Goal: Information Seeking & Learning: Learn about a topic

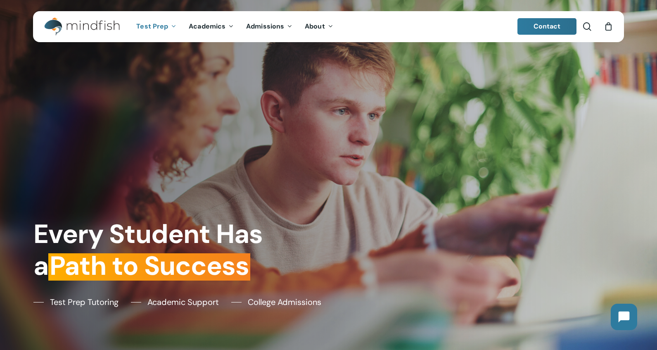
click at [166, 27] on span "Test Prep" at bounding box center [152, 26] width 32 height 9
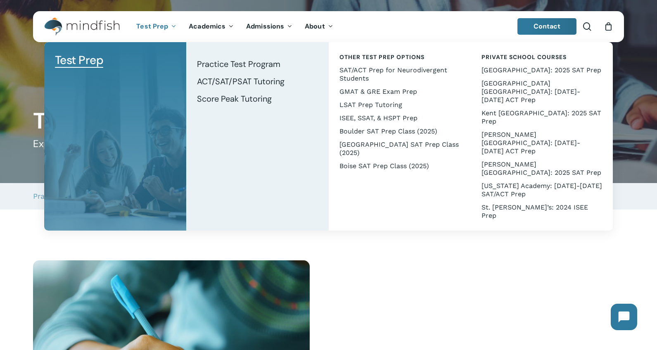
click at [169, 29] on link "Test Prep" at bounding box center [156, 26] width 52 height 7
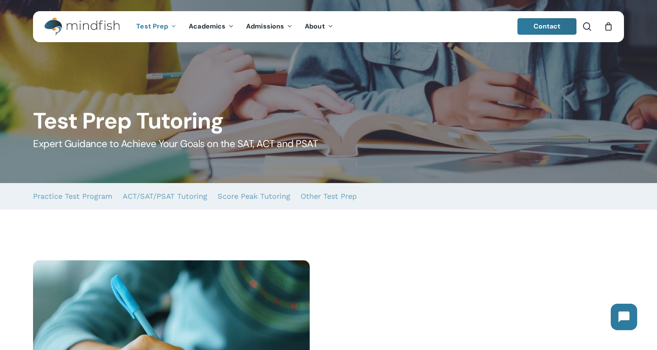
click at [169, 26] on link "Test Prep" at bounding box center [156, 26] width 52 height 7
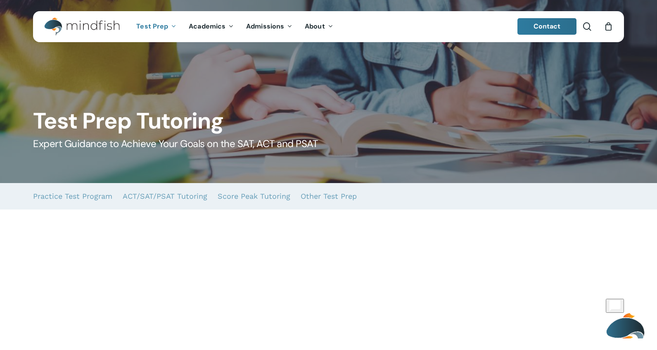
click at [169, 26] on link "Test Prep" at bounding box center [156, 26] width 52 height 7
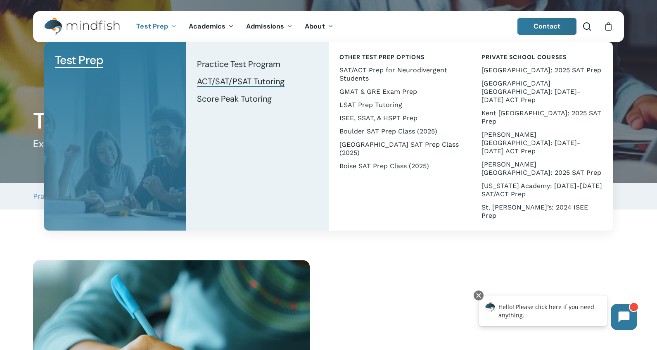
click at [235, 81] on span "ACT/SAT/PSAT Tutoring" at bounding box center [241, 81] width 88 height 11
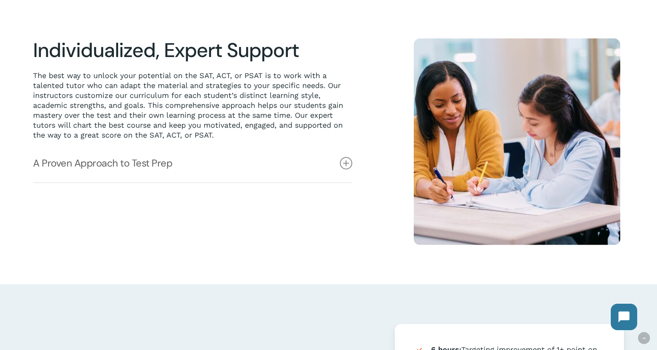
scroll to position [216, 0]
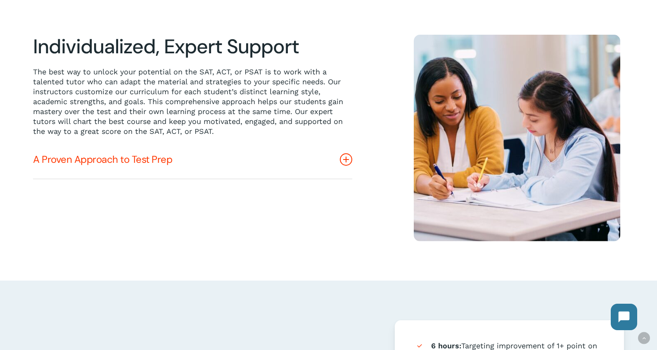
click at [350, 158] on icon at bounding box center [346, 159] width 12 height 12
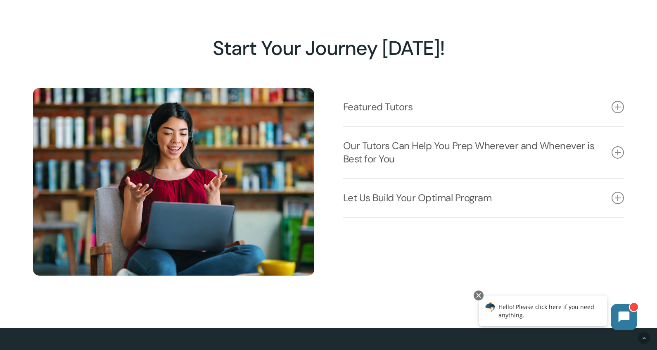
scroll to position [1068, 0]
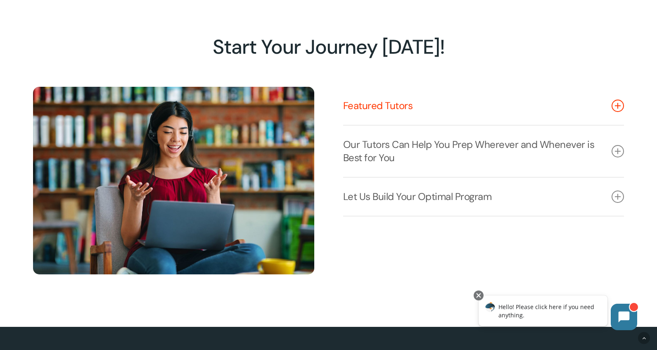
click at [583, 112] on link "Featured Tutors" at bounding box center [483, 106] width 281 height 38
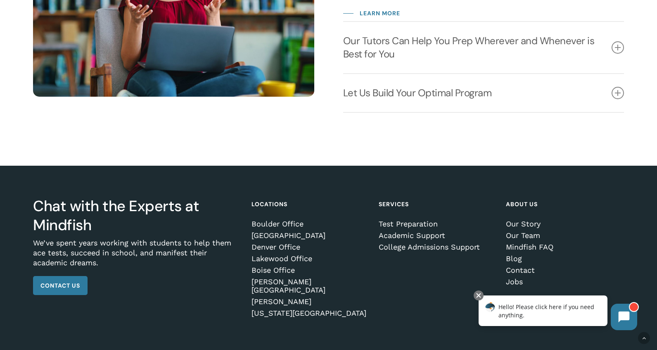
scroll to position [1265, 0]
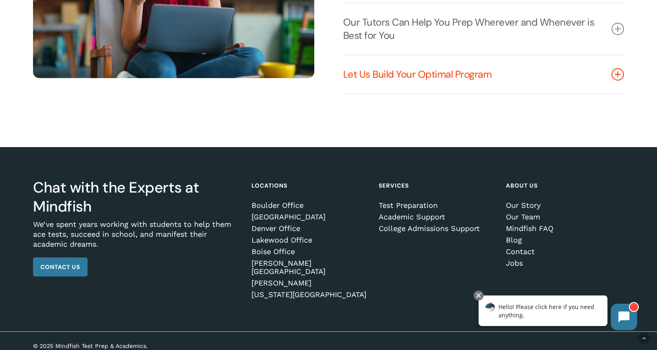
click at [612, 79] on link "Let Us Build Your Optimal Program" at bounding box center [483, 74] width 281 height 38
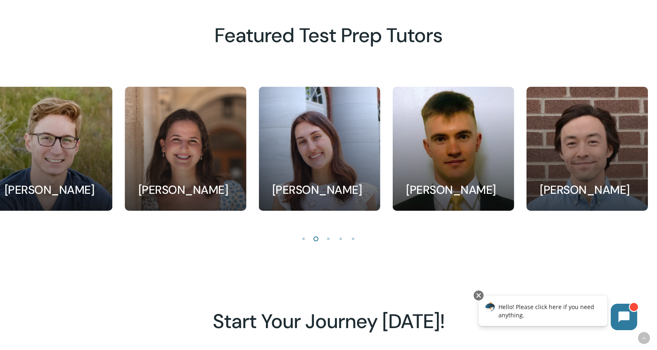
scroll to position [814, 0]
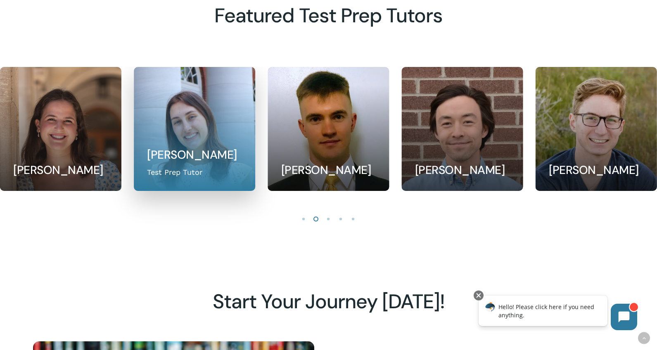
click at [193, 145] on link at bounding box center [194, 128] width 121 height 123
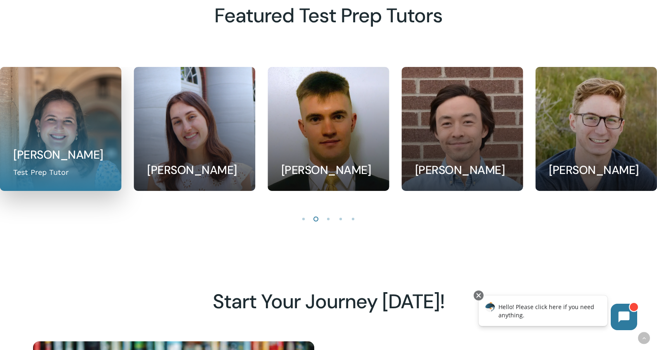
click at [90, 160] on link at bounding box center [60, 128] width 121 height 123
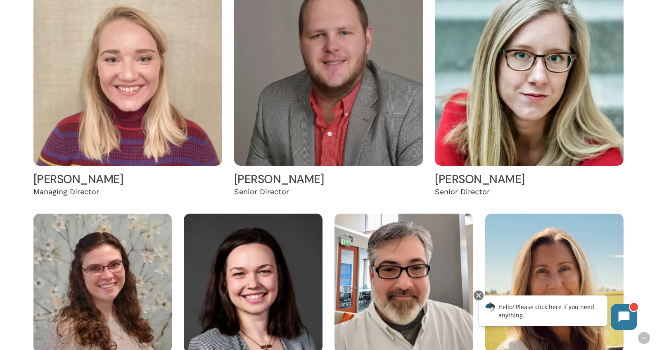
scroll to position [260, 0]
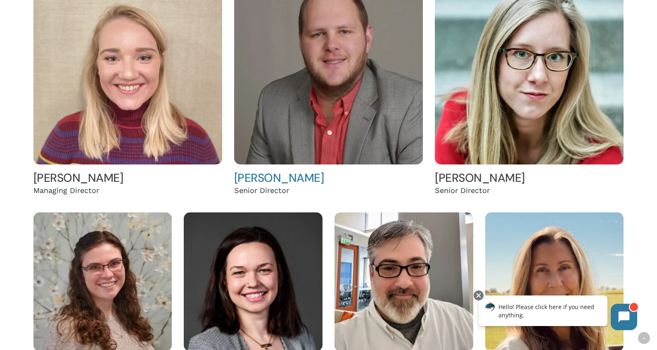
click at [343, 88] on img at bounding box center [328, 70] width 189 height 189
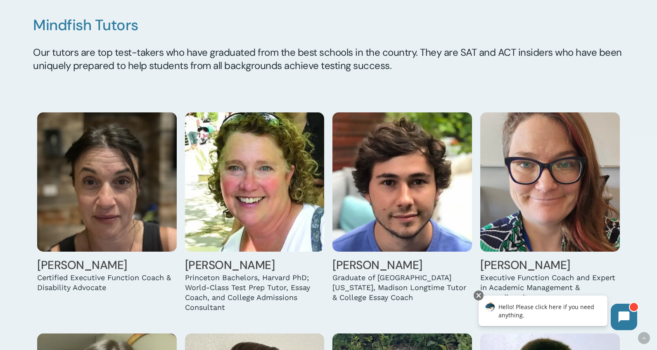
scroll to position [706, 0]
click at [528, 241] on img at bounding box center [550, 182] width 140 height 140
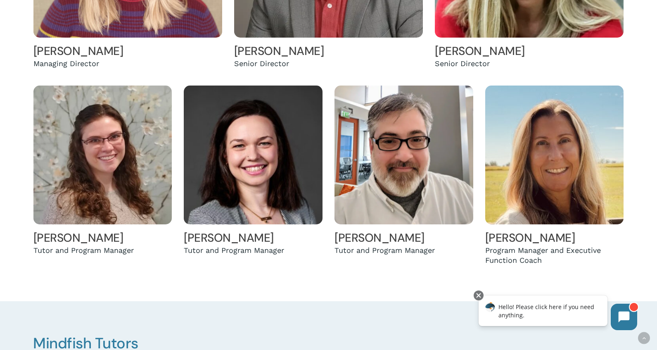
scroll to position [0, 0]
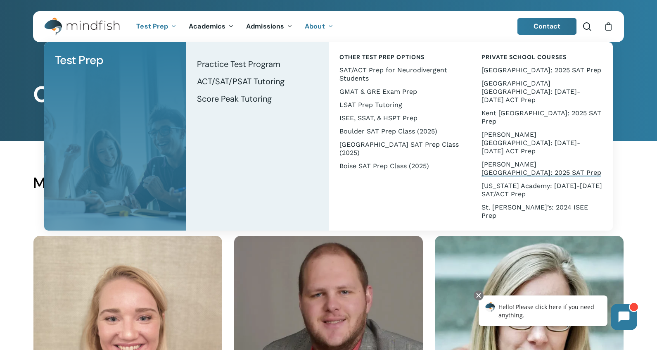
click at [514, 160] on span "[PERSON_NAME][GEOGRAPHIC_DATA]: 2025 SAT Prep" at bounding box center [542, 168] width 120 height 16
click at [224, 83] on span "ACT/SAT/PSAT Tutoring" at bounding box center [241, 81] width 88 height 11
